Goal: Information Seeking & Learning: Learn about a topic

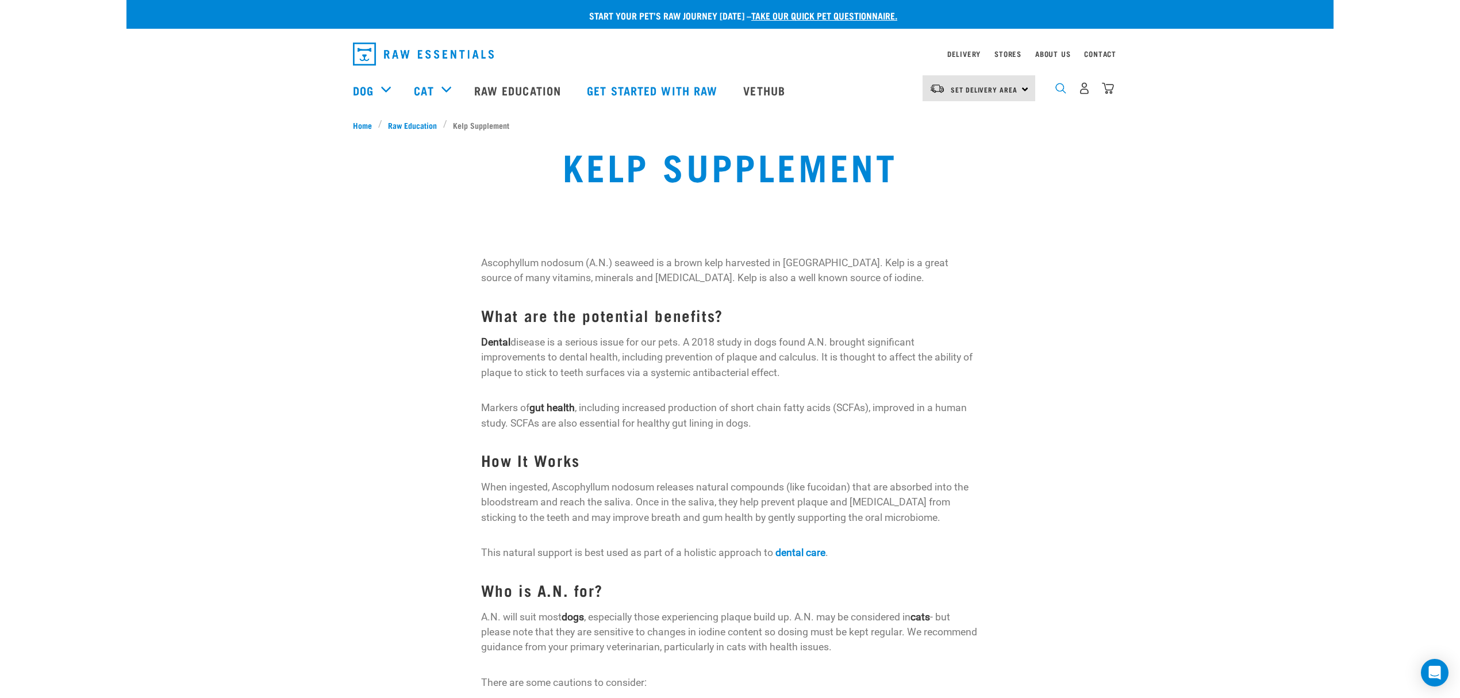
click at [1060, 89] on img "dropdown navigation" at bounding box center [1060, 88] width 11 height 11
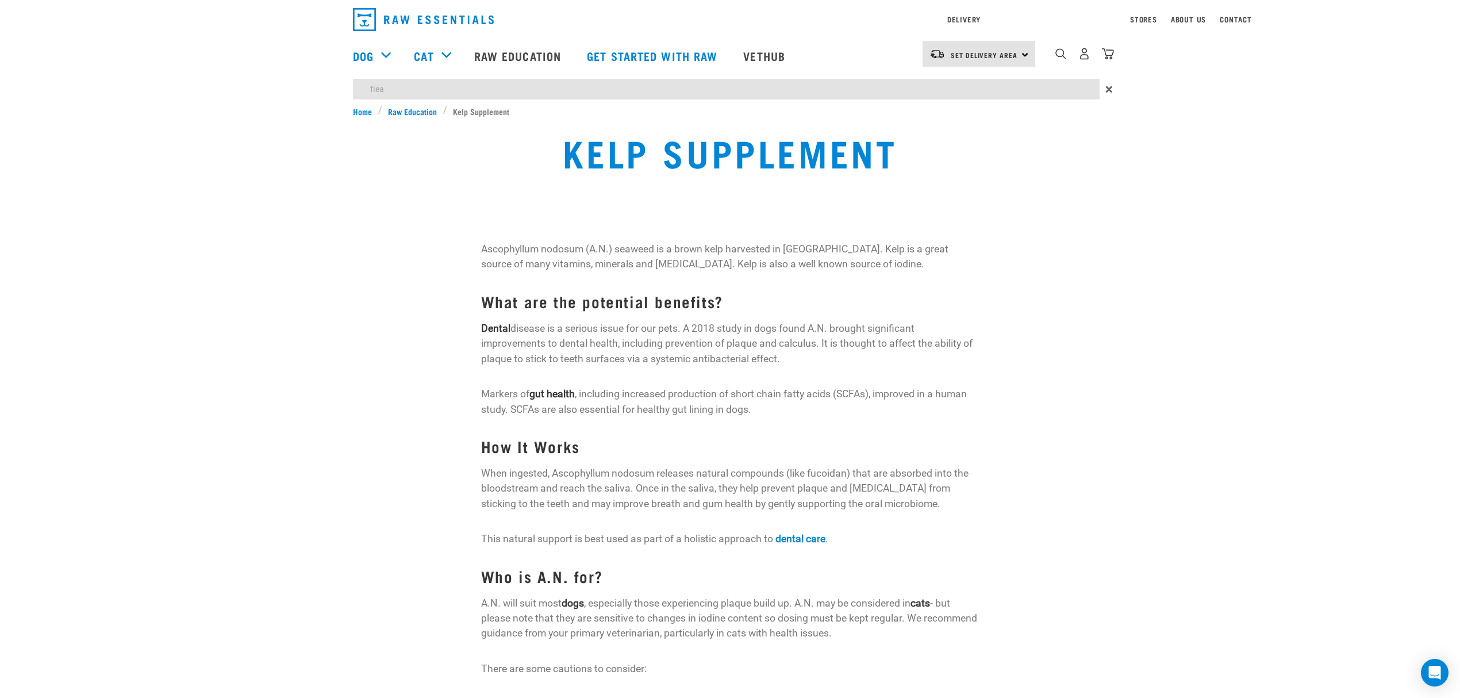
type input "flea"
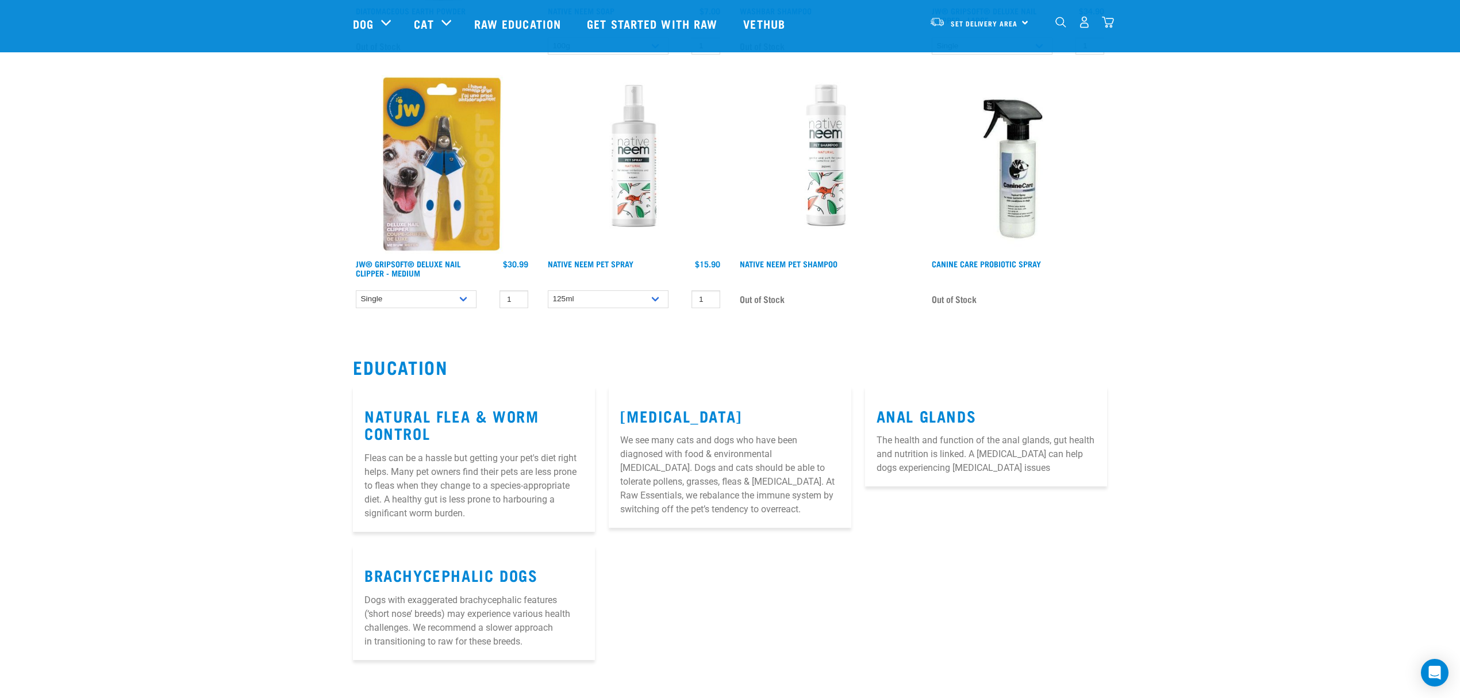
scroll to position [613, 0]
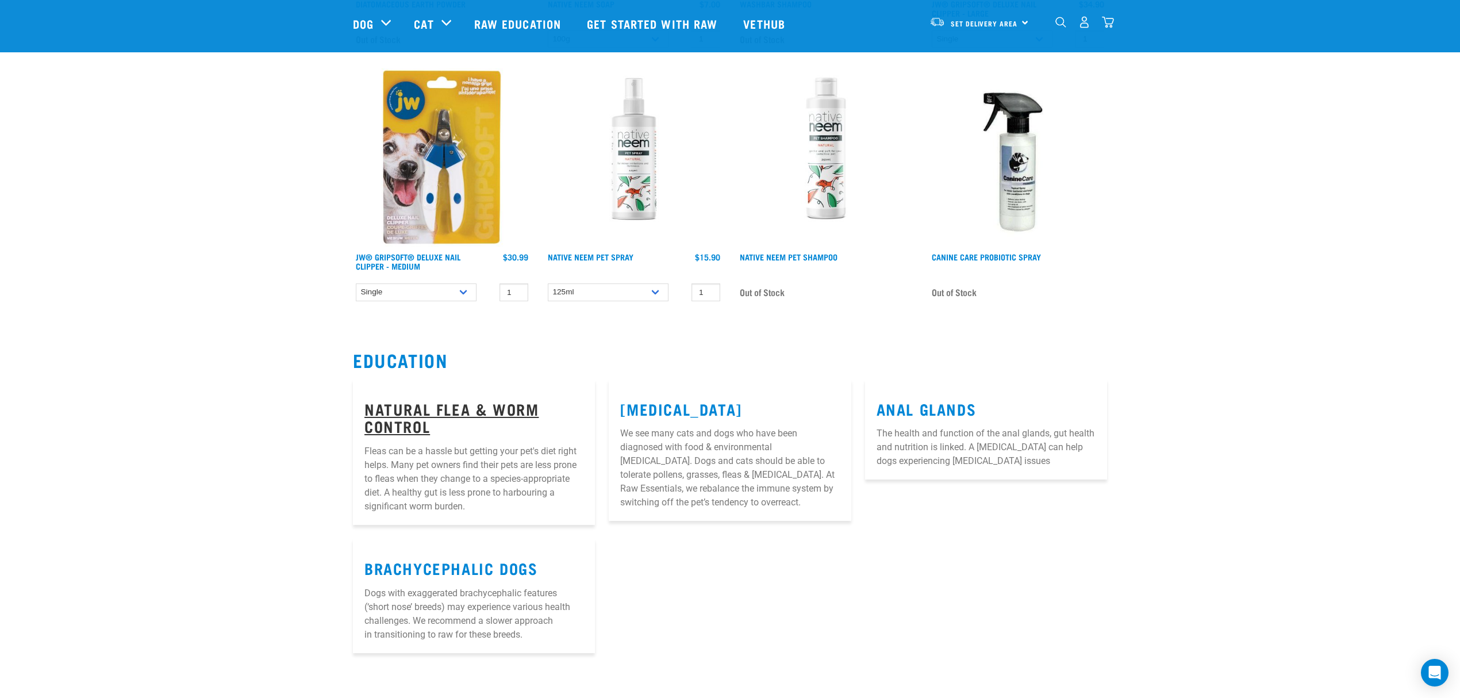
click at [428, 404] on link "Natural Flea & Worm Control" at bounding box center [451, 417] width 174 height 26
